Goal: Information Seeking & Learning: Check status

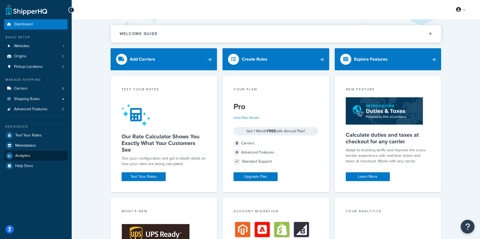
click at [27, 153] on span "Analytics" at bounding box center [22, 155] width 15 height 5
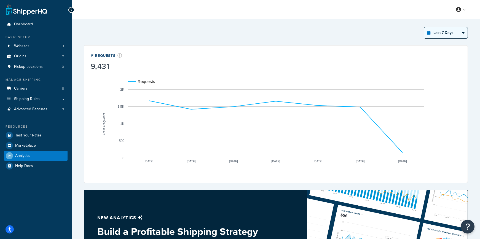
click at [460, 34] on select "Last 24 Hours Last 7 Days Last 30 Days Last 3 Months Last 6 Months Last 12 Mont…" at bounding box center [446, 32] width 44 height 11
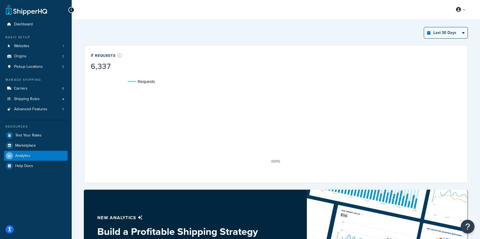
click at [448, 34] on select "Last 24 Hours Last 7 Days Last 30 Days Last 3 Months Last 6 Months Last 12 Mont…" at bounding box center [446, 32] width 44 height 11
select select "last_3_months"
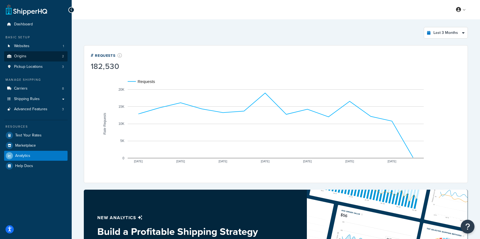
click at [52, 55] on link "Origins 2" at bounding box center [35, 56] width 63 height 10
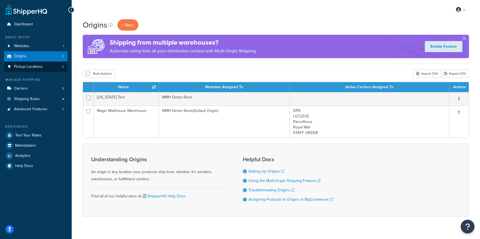
click at [36, 64] on span "Pickup Locations" at bounding box center [28, 66] width 29 height 5
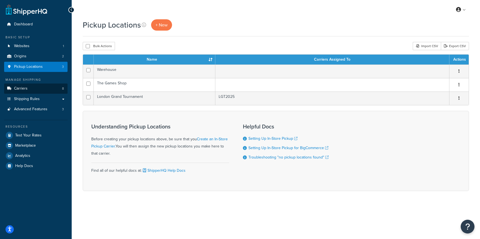
click at [32, 87] on link "Carriers 8" at bounding box center [35, 88] width 63 height 10
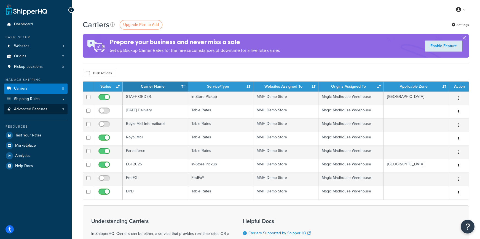
click at [32, 111] on link "Advanced Features 3" at bounding box center [35, 109] width 63 height 10
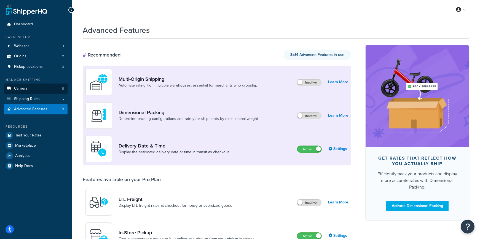
click at [45, 87] on link "Carriers 8" at bounding box center [35, 88] width 63 height 10
click at [36, 87] on link "Carriers 8" at bounding box center [35, 88] width 63 height 10
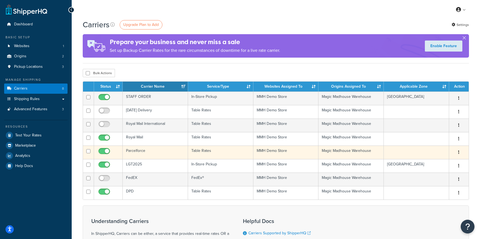
click at [166, 151] on td "Parcelforce" at bounding box center [155, 151] width 65 height 13
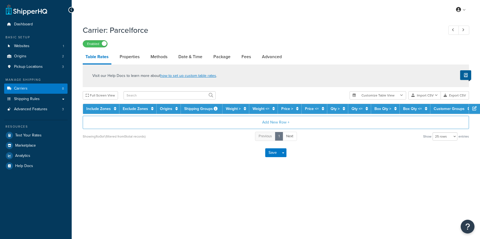
select select "25"
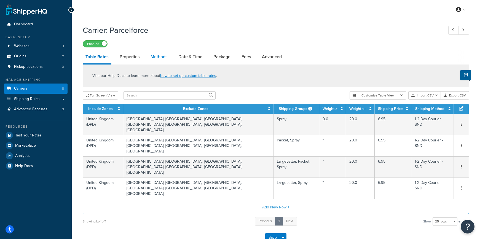
click at [156, 58] on link "Methods" at bounding box center [159, 56] width 22 height 13
select select "25"
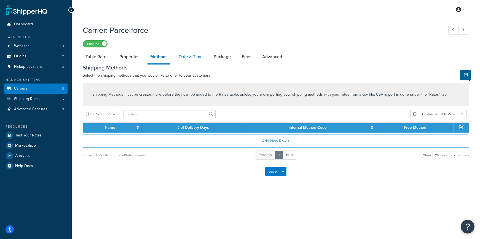
click at [190, 56] on link "Date & Time" at bounding box center [190, 56] width 29 height 13
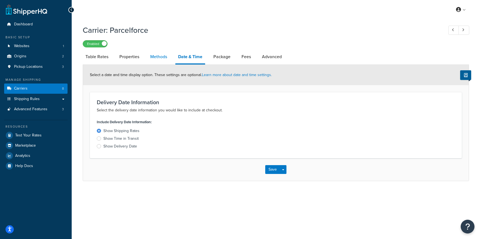
click at [151, 56] on link "Methods" at bounding box center [158, 56] width 22 height 13
select select "25"
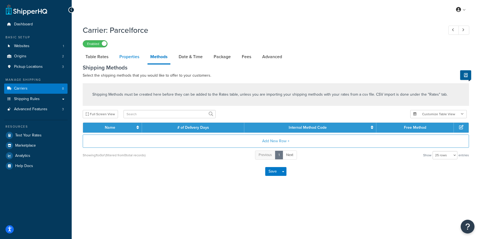
click at [127, 55] on link "Properties" at bounding box center [129, 56] width 25 height 13
select select "HIGHEST"
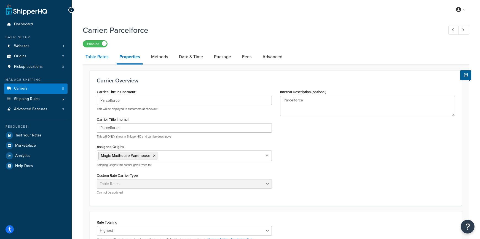
click at [102, 56] on link "Table Rates" at bounding box center [97, 56] width 28 height 13
select select "25"
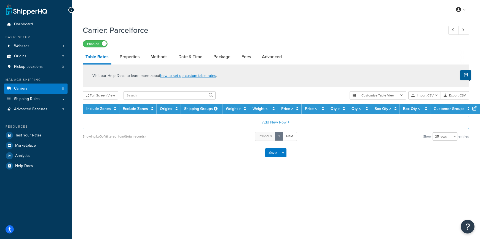
click at [47, 88] on link "Carriers 8" at bounding box center [35, 88] width 63 height 10
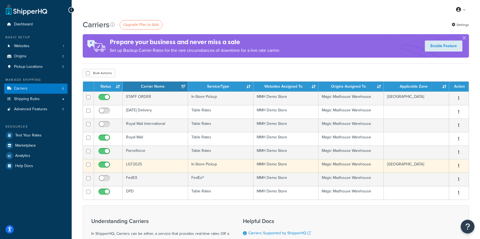
click at [163, 166] on td "LGT2025" at bounding box center [155, 165] width 65 height 13
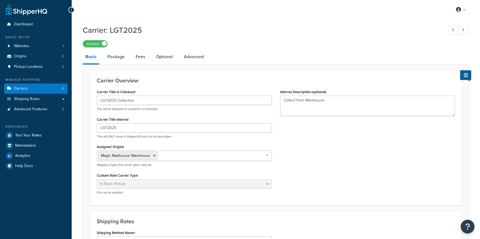
select select "pickup"
click at [190, 58] on link "Advanced" at bounding box center [193, 56] width 25 height 13
select select "false"
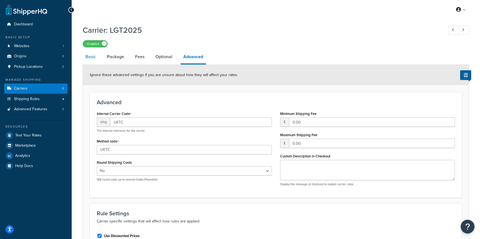
click at [95, 56] on link "Basic" at bounding box center [91, 56] width 16 height 13
select select "pickup"
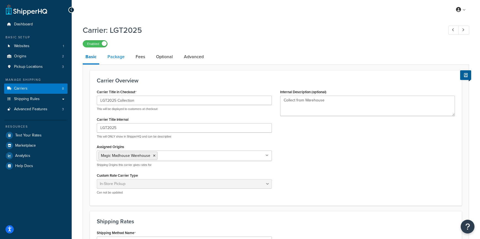
click at [117, 58] on link "Package" at bounding box center [116, 56] width 23 height 13
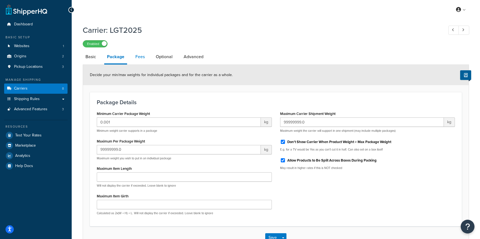
click at [140, 57] on link "Fees" at bounding box center [139, 56] width 15 height 13
select select "AFTER"
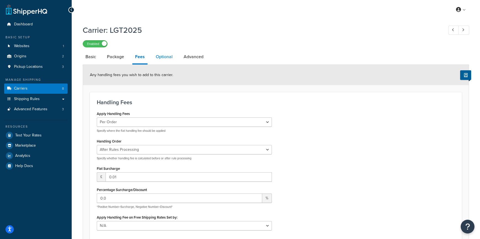
click at [157, 55] on link "Optional" at bounding box center [164, 56] width 22 height 13
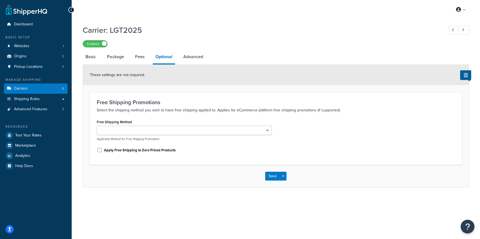
click at [41, 85] on link "Carriers 8" at bounding box center [35, 88] width 63 height 10
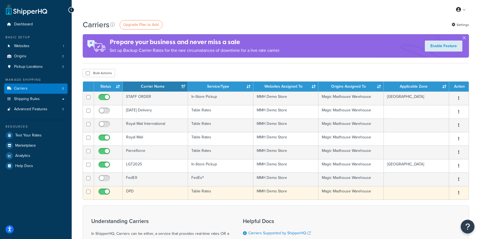
click at [154, 192] on td "DPD" at bounding box center [155, 192] width 65 height 13
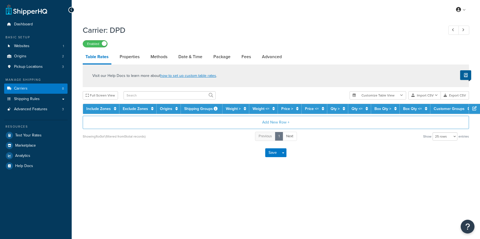
select select "25"
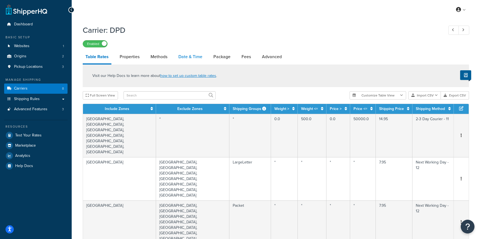
click at [188, 58] on link "Date & Time" at bounding box center [189, 56] width 29 height 13
select select "E"
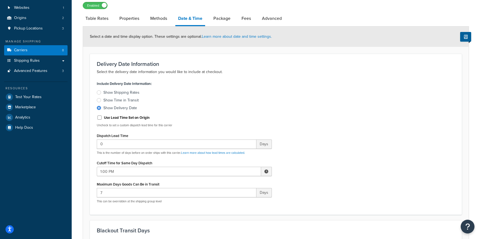
scroll to position [27, 0]
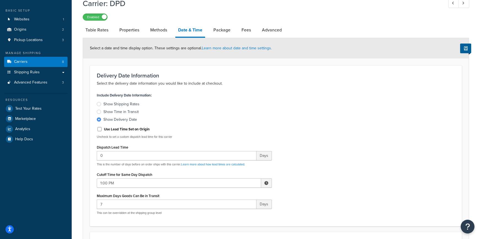
click at [33, 60] on link "Carriers 8" at bounding box center [35, 62] width 63 height 10
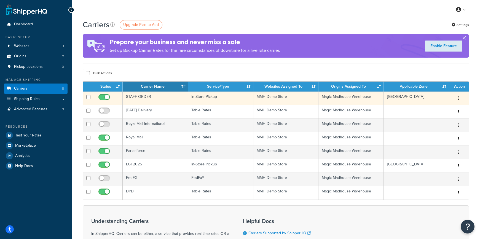
click at [155, 98] on td "STAFF ORDER" at bounding box center [155, 97] width 65 height 13
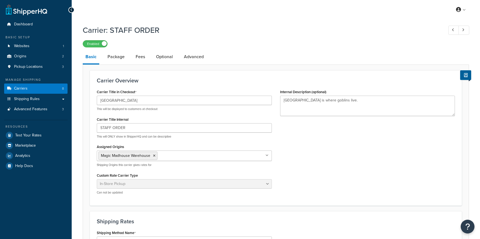
select select "pickup"
click at [161, 60] on link "Optional" at bounding box center [164, 56] width 22 height 13
select select "131642"
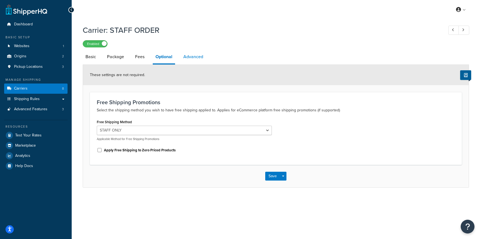
click at [189, 57] on link "Advanced" at bounding box center [192, 56] width 25 height 13
select select "false"
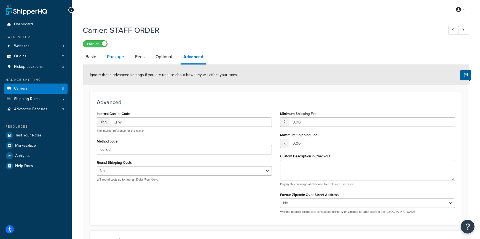
click at [112, 62] on link "Package" at bounding box center [115, 56] width 23 height 13
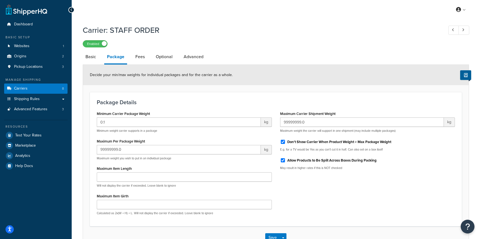
click at [44, 87] on link "Carriers 8" at bounding box center [35, 88] width 63 height 10
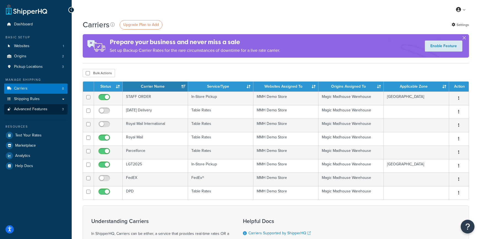
click at [37, 111] on link "Advanced Features 3" at bounding box center [35, 109] width 63 height 10
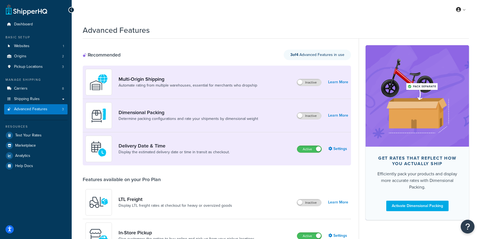
click at [43, 108] on span "Advanced Features" at bounding box center [30, 109] width 33 height 5
click at [62, 96] on link "Shipping Rules" at bounding box center [35, 99] width 63 height 10
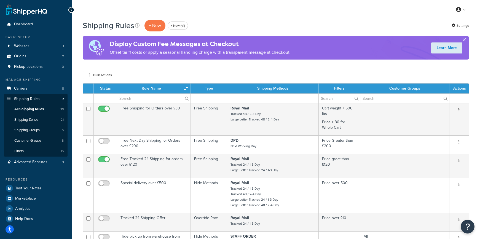
click at [45, 107] on link "All Shipping Rules 13" at bounding box center [35, 109] width 63 height 10
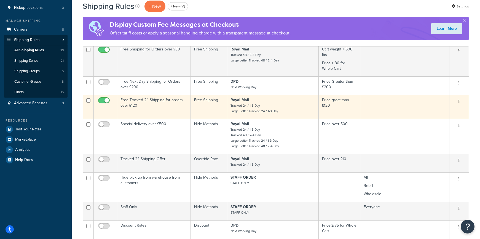
scroll to position [64, 0]
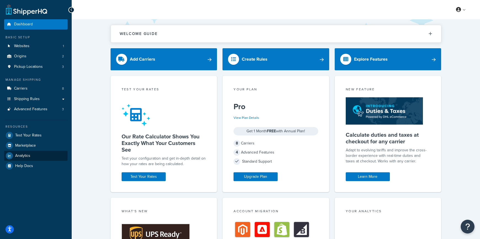
click at [34, 158] on link "Analytics" at bounding box center [35, 156] width 63 height 10
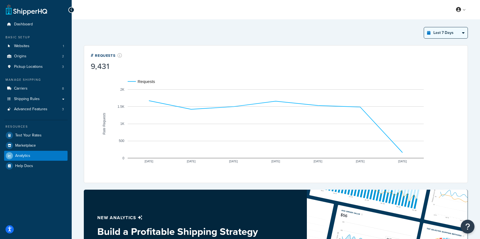
click at [452, 31] on select "Last 24 Hours Last 7 Days Last 30 Days Last 3 Months Last 6 Months Last 12 Mont…" at bounding box center [446, 32] width 44 height 11
select select "last_30_days"
click at [438, 33] on select "Last 24 Hours Last 7 Days Last 30 Days Last 3 Months Last 6 Months Last 12 Mont…" at bounding box center [446, 32] width 44 height 11
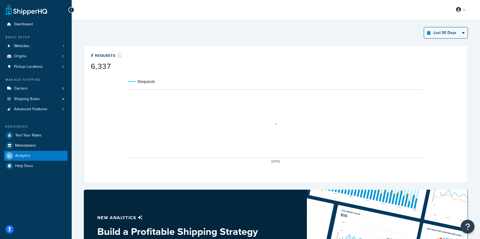
click at [442, 32] on select "Last 24 Hours Last 7 Days Last 30 Days Last 3 Months Last 6 Months Last 12 Mont…" at bounding box center [446, 32] width 44 height 11
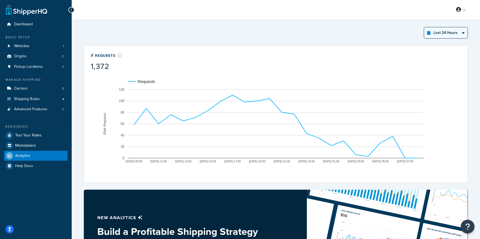
click at [438, 34] on select "Last 24 Hours Last 7 Days Last 30 Days Last 3 Months Last 6 Months Last 12 Mont…" at bounding box center [446, 32] width 44 height 11
select select "last_3_months"
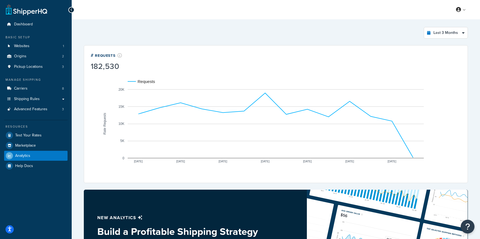
click at [297, 55] on div "# Requests 182,530" at bounding box center [276, 61] width 370 height 19
